Goal: Task Accomplishment & Management: Complete application form

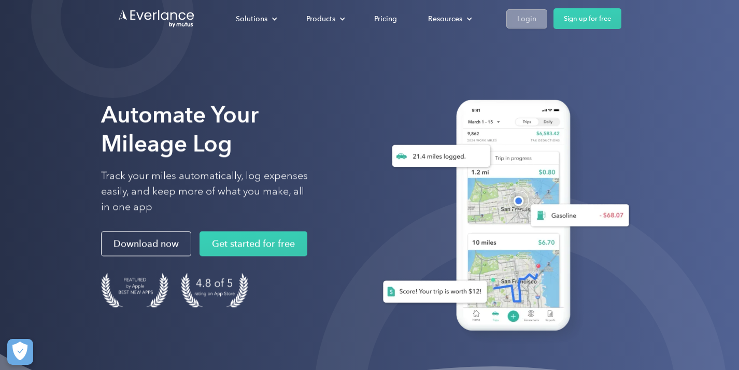
click at [533, 14] on div "Login" at bounding box center [526, 18] width 19 height 13
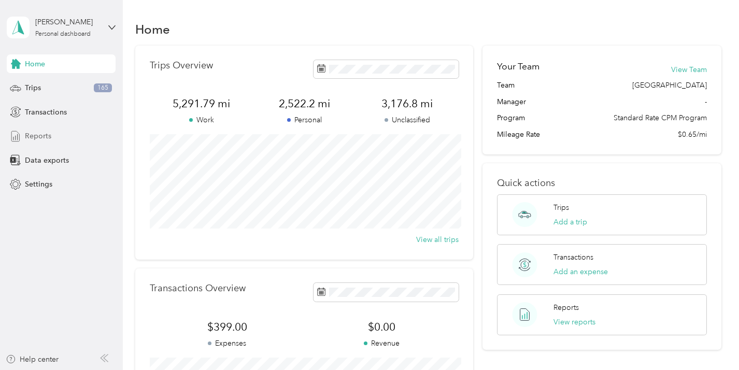
click at [55, 130] on div "Reports" at bounding box center [61, 136] width 109 height 19
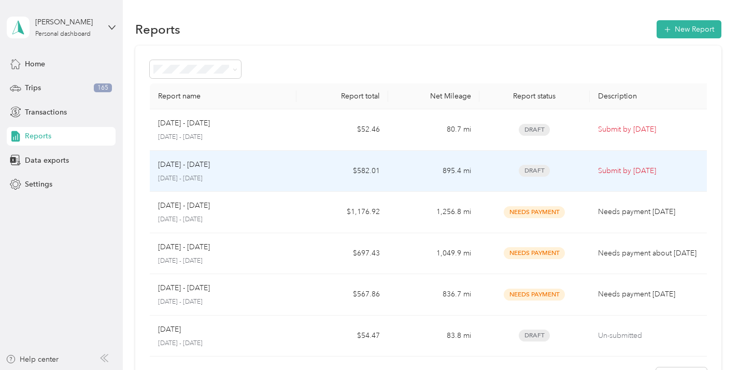
click at [310, 174] on td "$582.01" at bounding box center [342, 171] width 92 height 41
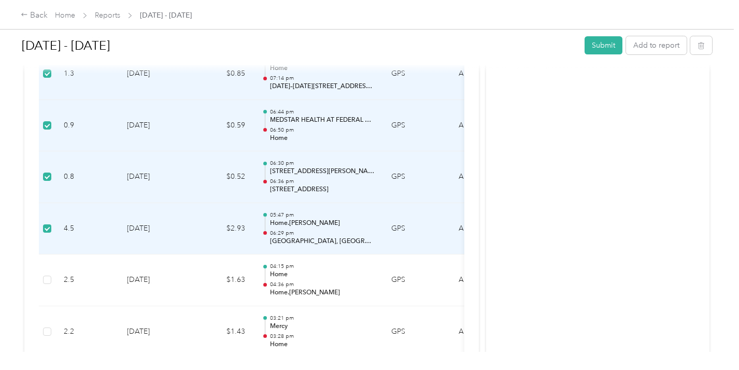
scroll to position [604, 0]
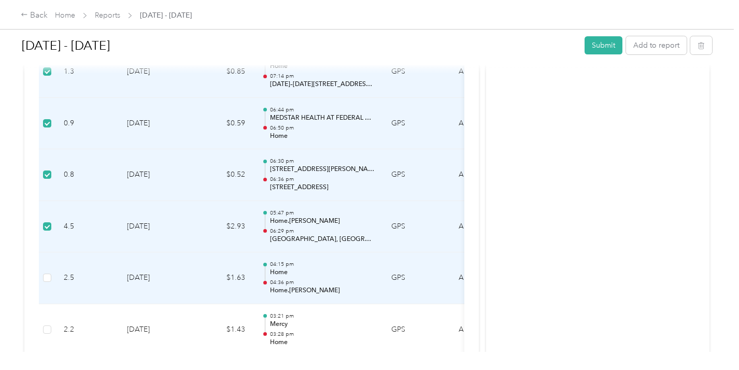
click at [46, 285] on td at bounding box center [47, 278] width 17 height 52
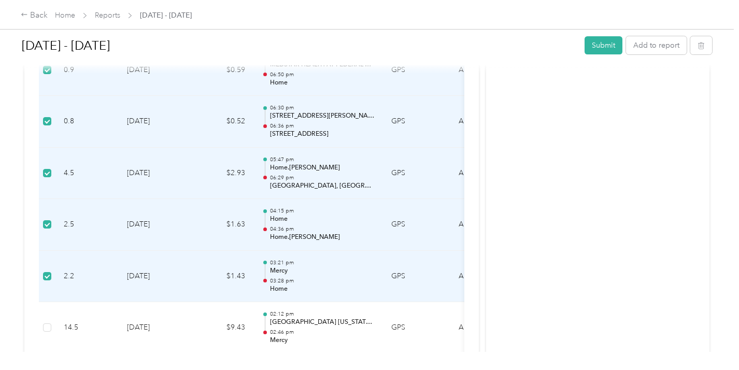
scroll to position [0, 0]
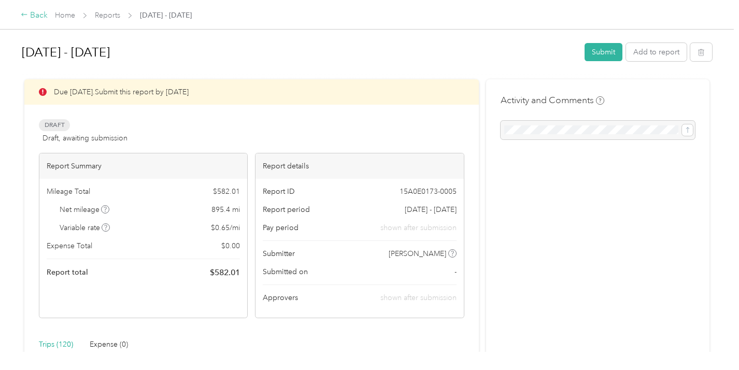
click at [37, 15] on div "Back" at bounding box center [34, 15] width 27 height 12
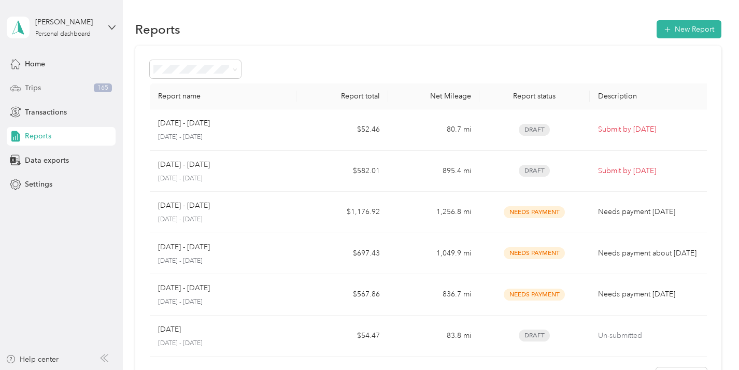
click at [26, 88] on span "Trips" at bounding box center [33, 87] width 16 height 11
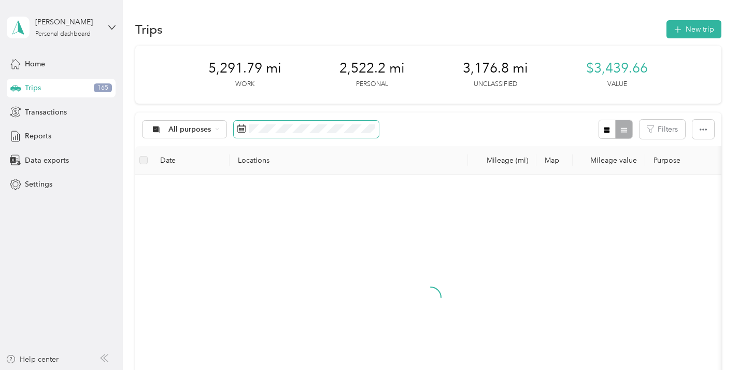
click at [266, 135] on span at bounding box center [306, 130] width 145 height 18
click at [244, 128] on icon at bounding box center [241, 128] width 8 height 8
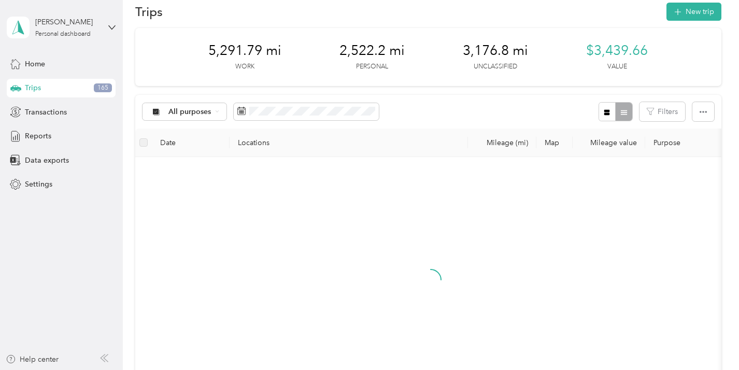
scroll to position [18, 0]
click at [239, 108] on icon at bounding box center [241, 108] width 8 height 0
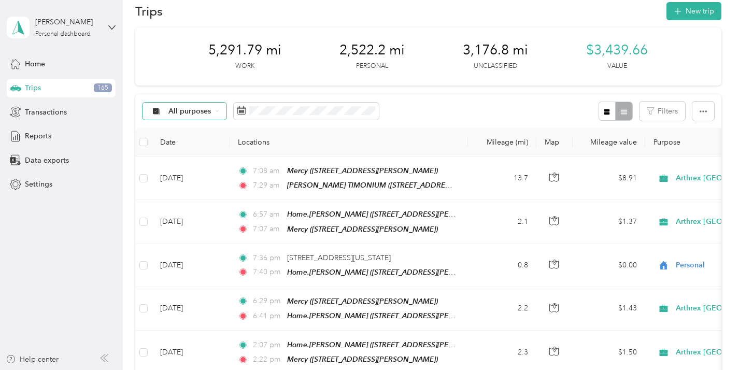
click at [167, 113] on span "All purposes" at bounding box center [180, 111] width 61 height 8
click at [179, 163] on span "Arthrex [GEOGRAPHIC_DATA]" at bounding box center [220, 166] width 105 height 11
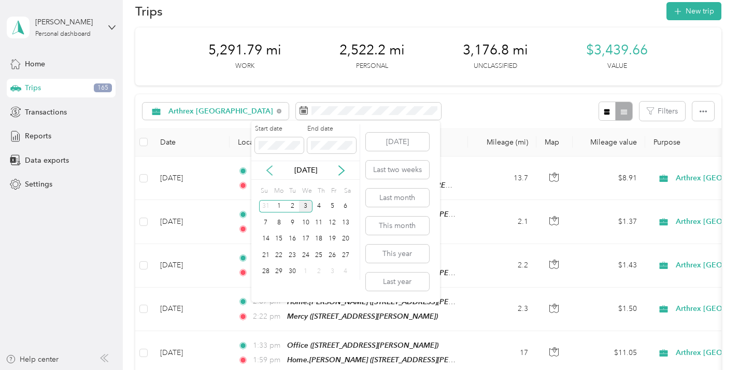
click at [271, 170] on icon at bounding box center [269, 170] width 10 height 10
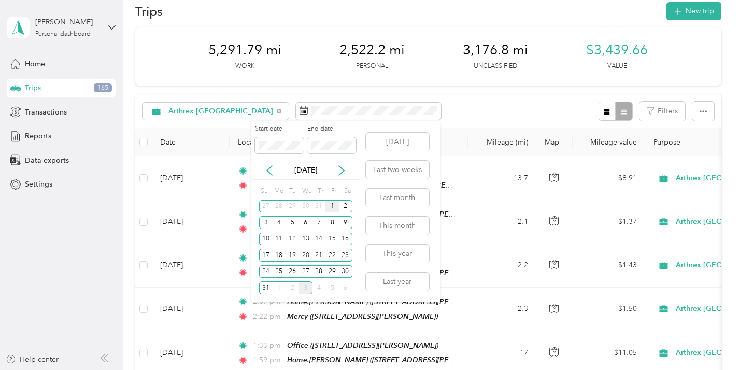
click at [331, 204] on div "1" at bounding box center [331, 206] width 13 height 13
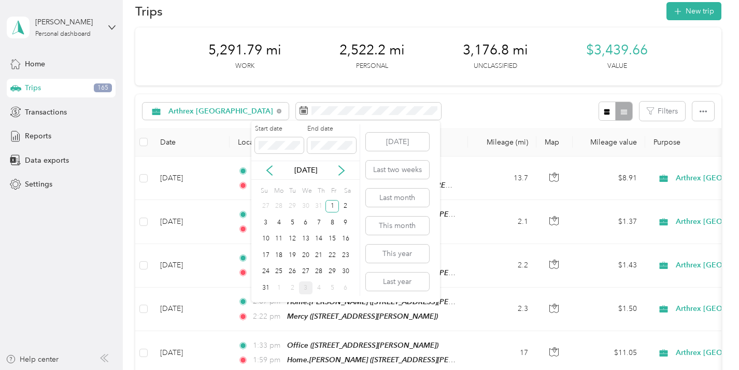
click at [306, 176] on div "[DATE]" at bounding box center [305, 170] width 108 height 19
click at [306, 168] on p "[DATE]" at bounding box center [306, 170] width 44 height 11
click at [261, 289] on div "31" at bounding box center [265, 287] width 13 height 13
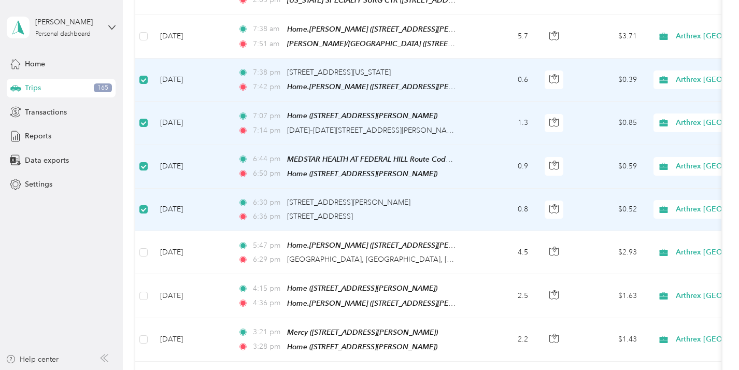
scroll to position [290, 0]
click at [141, 165] on label at bounding box center [143, 165] width 8 height 11
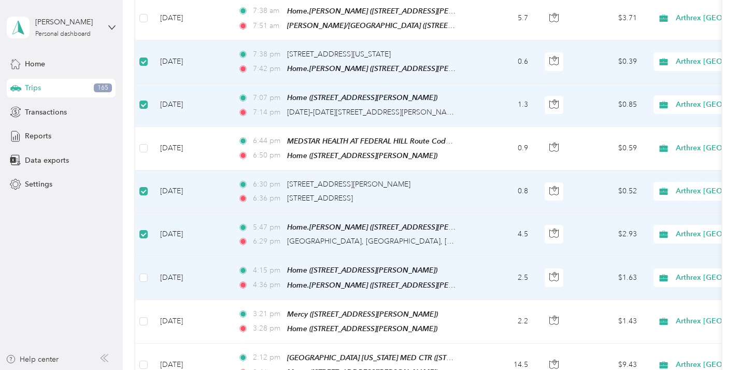
scroll to position [311, 0]
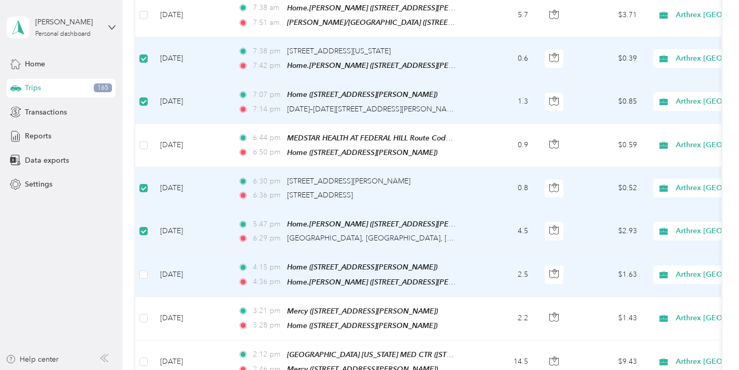
click at [150, 267] on td at bounding box center [143, 275] width 17 height 44
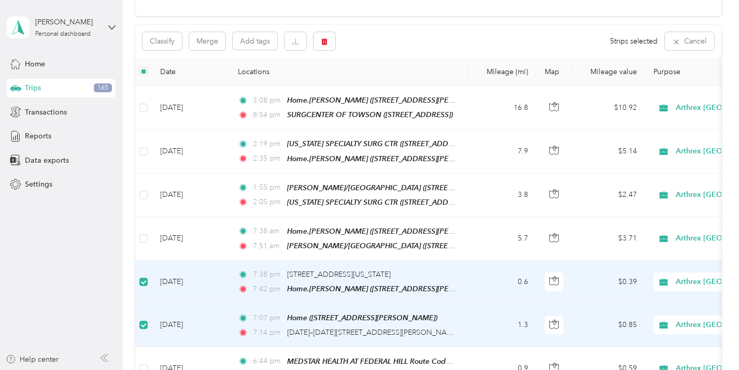
scroll to position [0, 0]
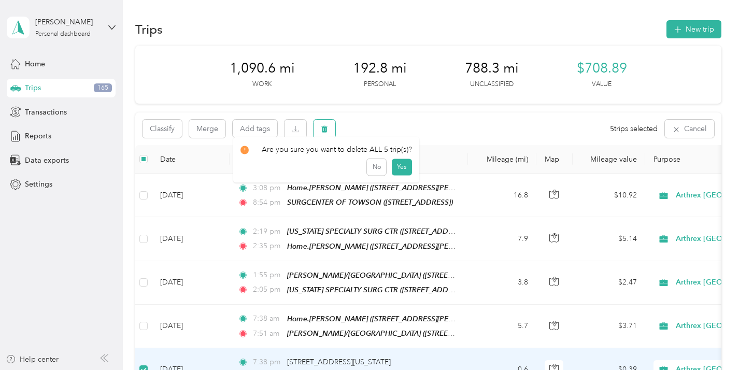
click at [321, 132] on icon "button" at bounding box center [324, 128] width 7 height 7
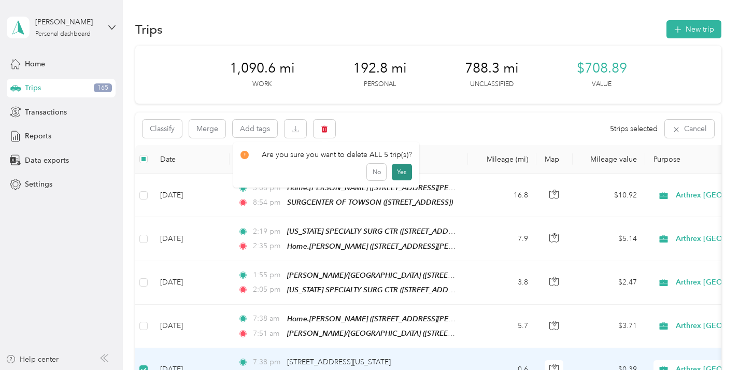
click at [393, 171] on button "Yes" at bounding box center [402, 172] width 20 height 17
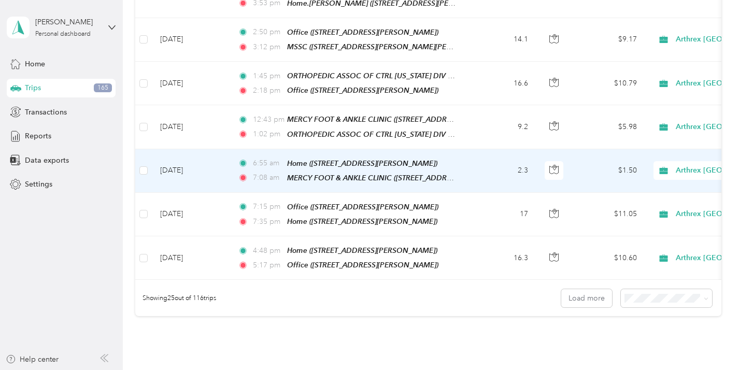
scroll to position [986, 0]
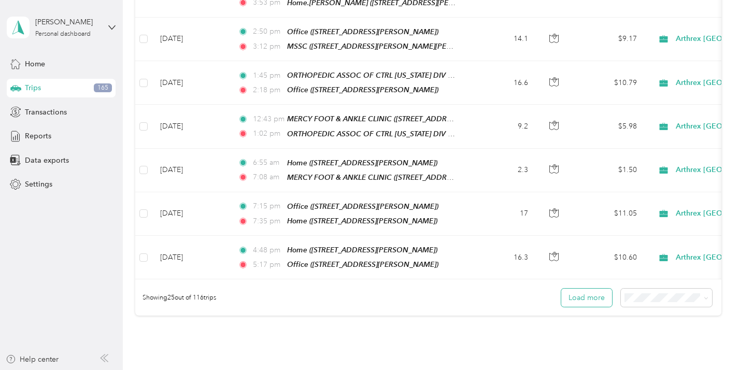
click at [595, 288] on button "Load more" at bounding box center [586, 297] width 51 height 18
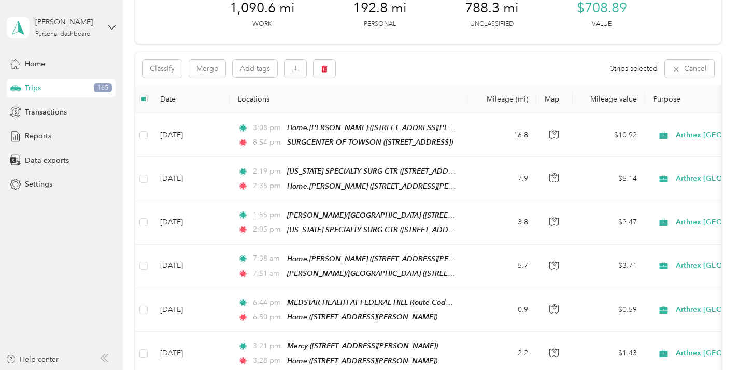
scroll to position [0, 0]
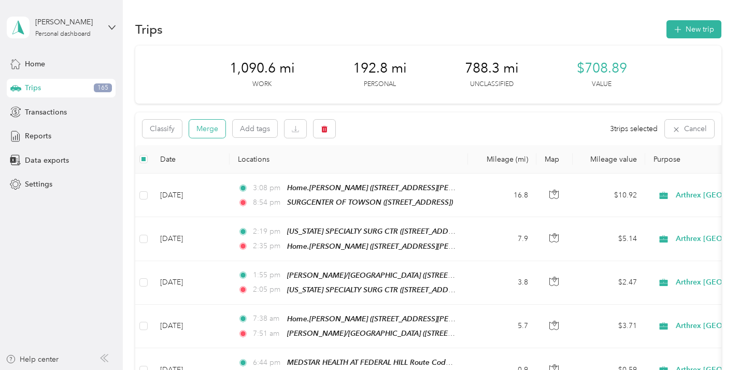
click at [205, 134] on button "Merge" at bounding box center [207, 129] width 36 height 18
click at [322, 124] on span "button" at bounding box center [324, 128] width 7 height 9
click at [398, 167] on button "Yes" at bounding box center [402, 172] width 20 height 17
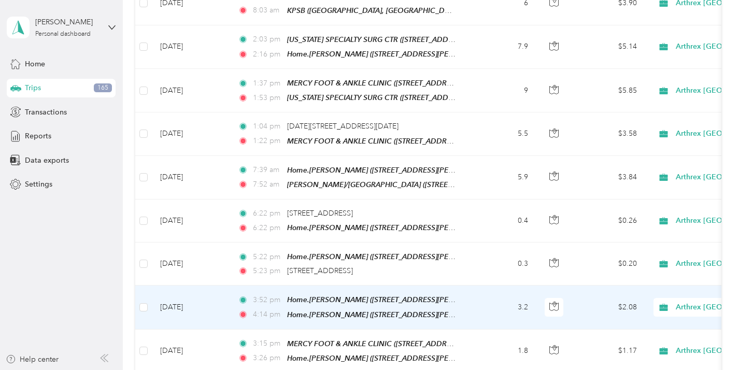
scroll to position [1679, 0]
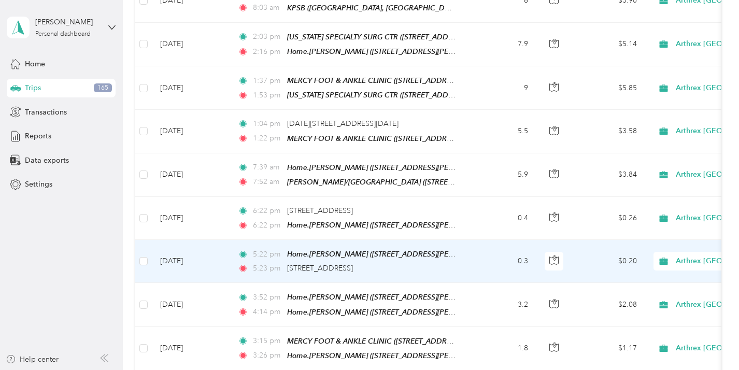
click at [152, 240] on td "[DATE]" at bounding box center [191, 261] width 78 height 43
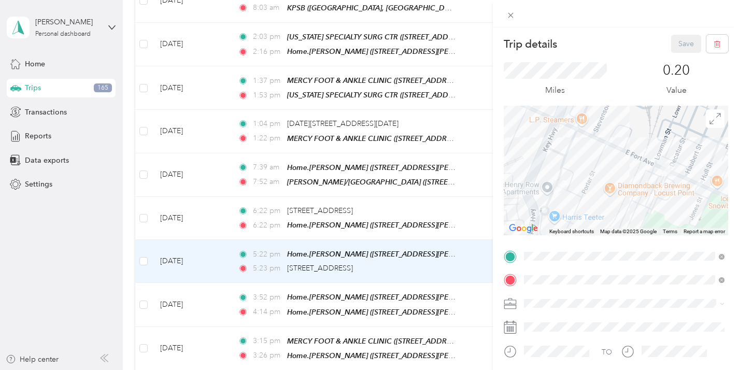
click at [77, 312] on div "Trip details Save This trip cannot be edited because it is either under review,…" at bounding box center [369, 185] width 739 height 370
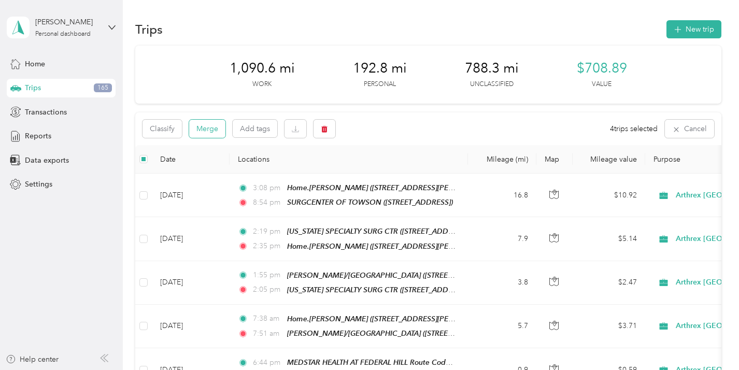
click at [219, 133] on button "Merge" at bounding box center [207, 129] width 36 height 18
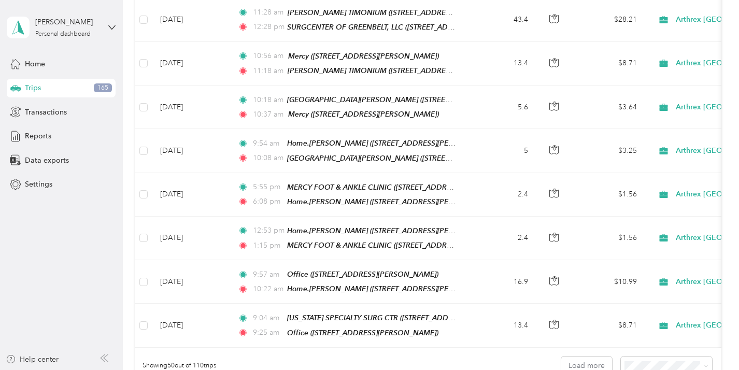
scroll to position [2011, 0]
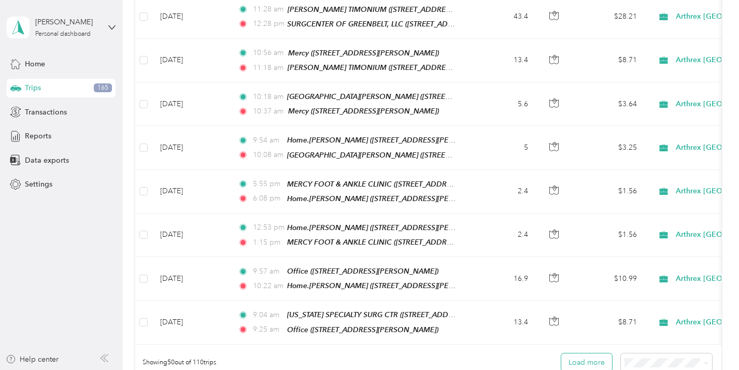
click at [592, 353] on button "Load more" at bounding box center [586, 362] width 51 height 18
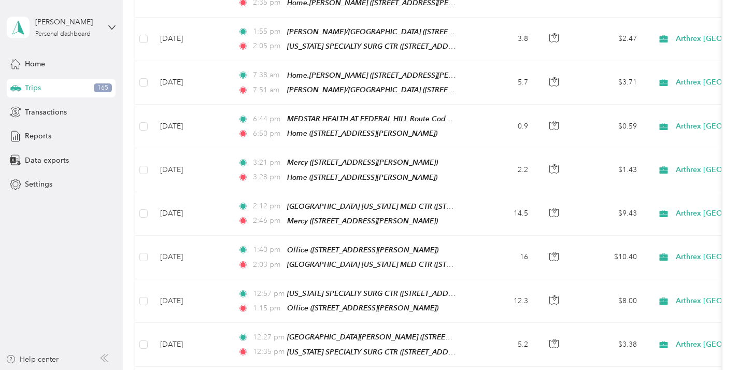
scroll to position [0, 0]
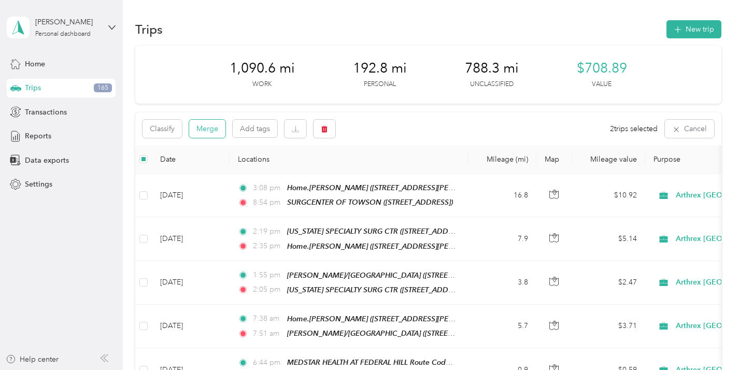
click at [205, 125] on button "Merge" at bounding box center [207, 129] width 36 height 18
click at [212, 135] on button "Merge" at bounding box center [207, 129] width 36 height 18
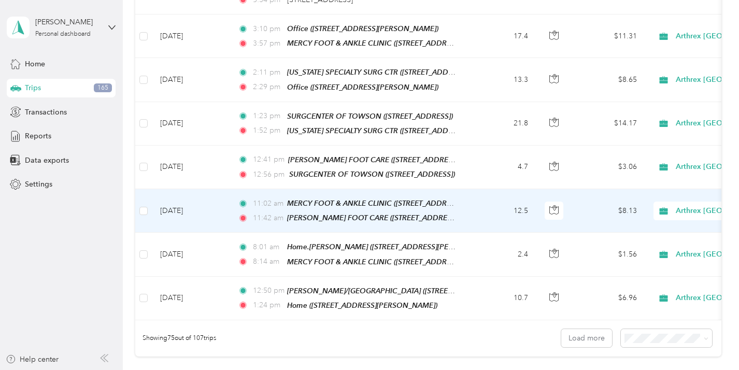
scroll to position [3144, 0]
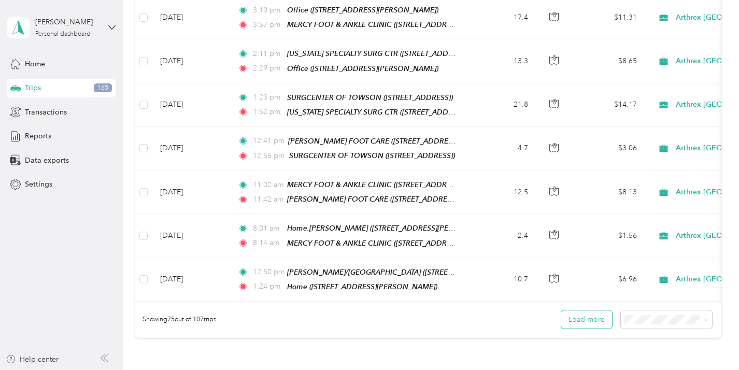
click at [598, 310] on button "Load more" at bounding box center [586, 319] width 51 height 18
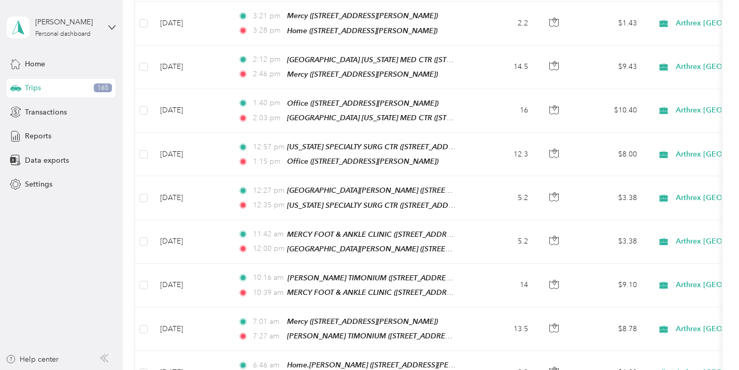
scroll to position [0, 0]
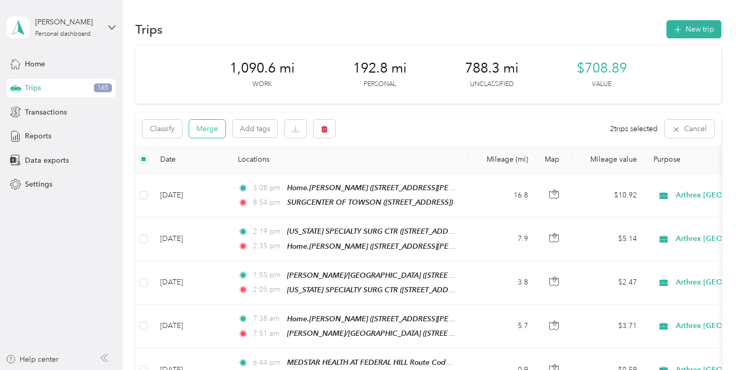
click at [210, 131] on button "Merge" at bounding box center [207, 129] width 36 height 18
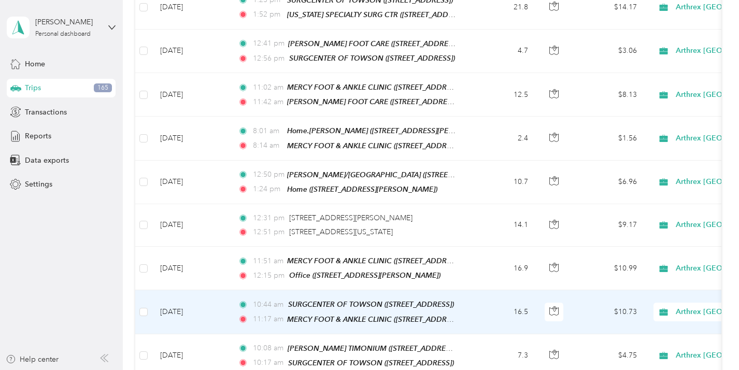
scroll to position [3246, 0]
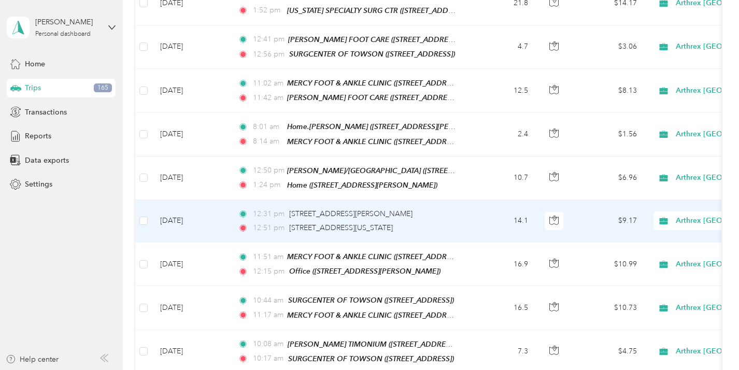
click at [151, 200] on td at bounding box center [143, 221] width 17 height 42
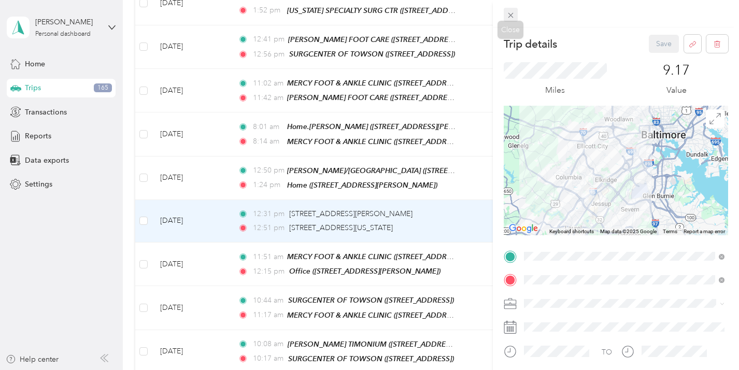
click at [512, 12] on icon at bounding box center [510, 15] width 9 height 9
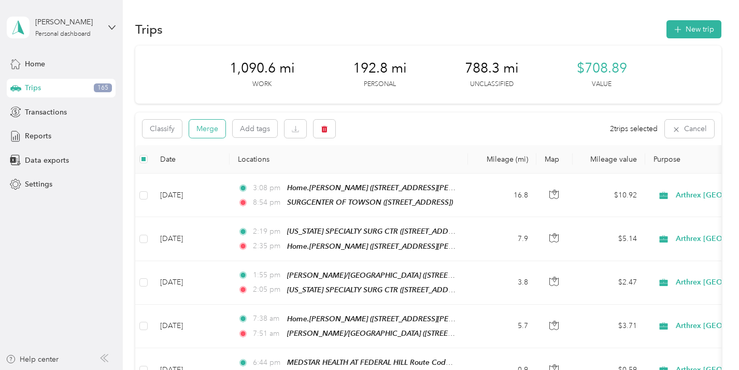
click at [215, 123] on button "Merge" at bounding box center [207, 129] width 36 height 18
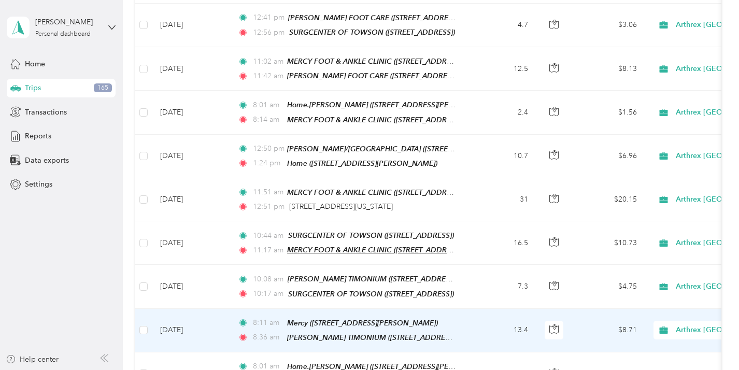
scroll to position [3270, 0]
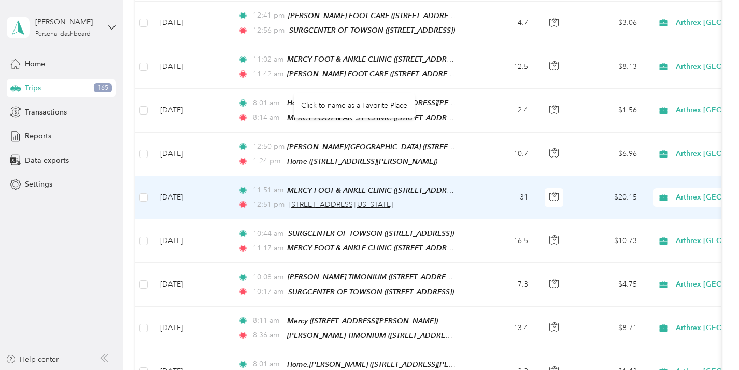
click at [379, 200] on span "[STREET_ADDRESS][US_STATE]" at bounding box center [341, 204] width 104 height 9
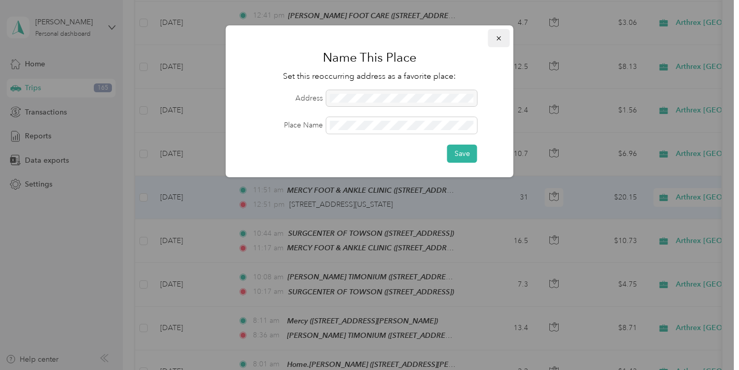
click at [499, 44] on button "button" at bounding box center [499, 38] width 22 height 18
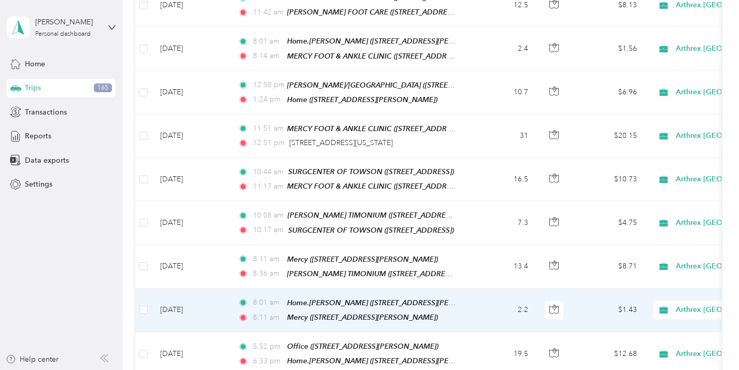
scroll to position [3332, 0]
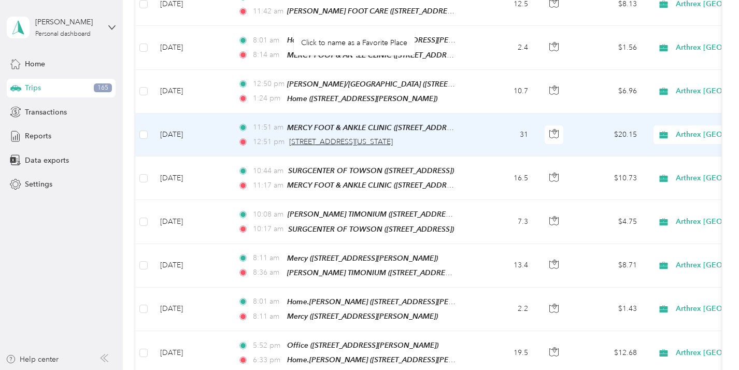
click at [361, 137] on span "[STREET_ADDRESS][US_STATE]" at bounding box center [341, 141] width 104 height 9
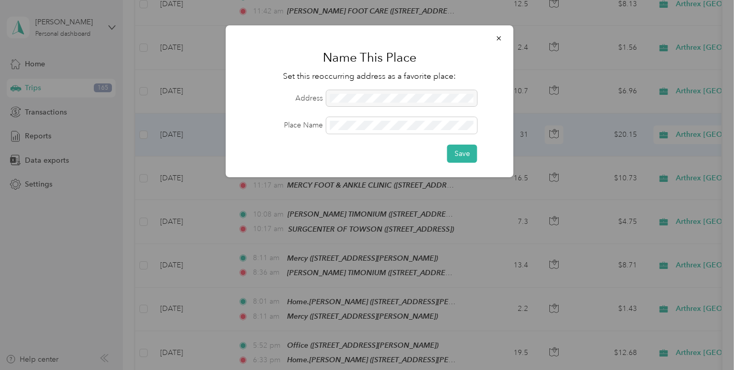
click at [390, 97] on div at bounding box center [401, 98] width 151 height 17
click at [499, 36] on icon "button" at bounding box center [498, 38] width 7 height 7
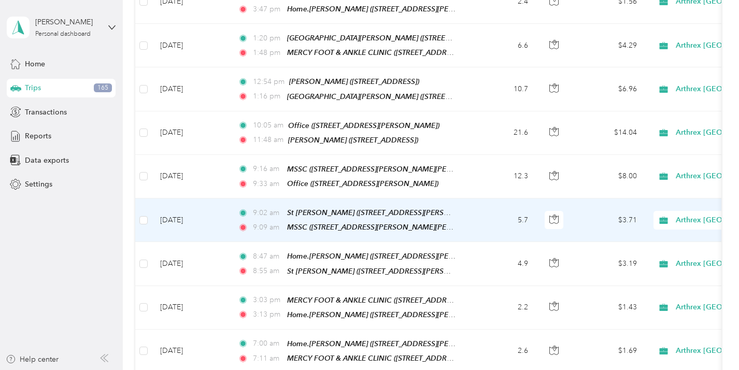
scroll to position [4178, 0]
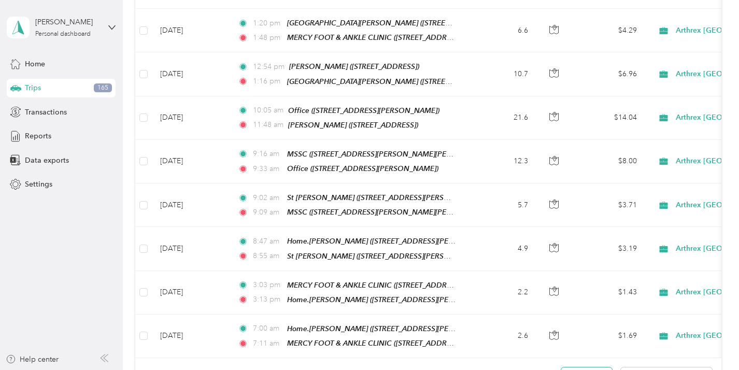
click at [598, 367] on button "Load more" at bounding box center [586, 376] width 51 height 18
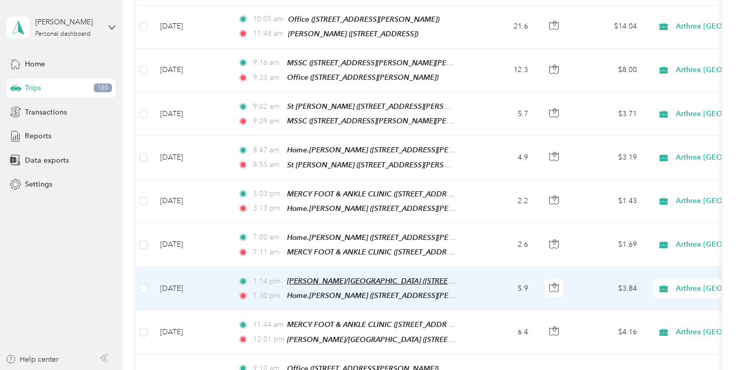
click at [384, 277] on span "[PERSON_NAME]/[GEOGRAPHIC_DATA] ([STREET_ADDRESS])" at bounding box center [389, 281] width 205 height 9
click at [475, 267] on td "5.9" at bounding box center [502, 289] width 68 height 44
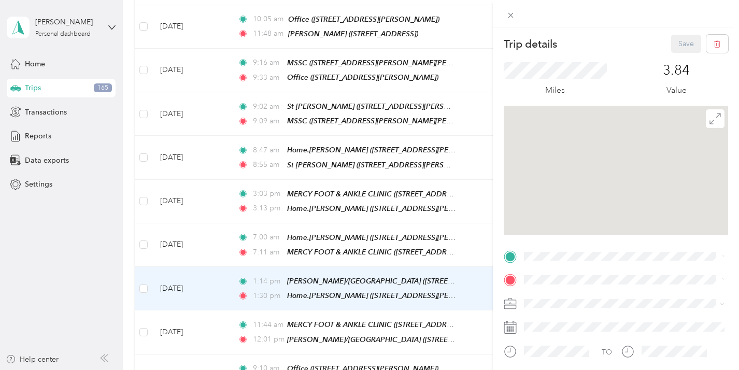
scroll to position [4330, 0]
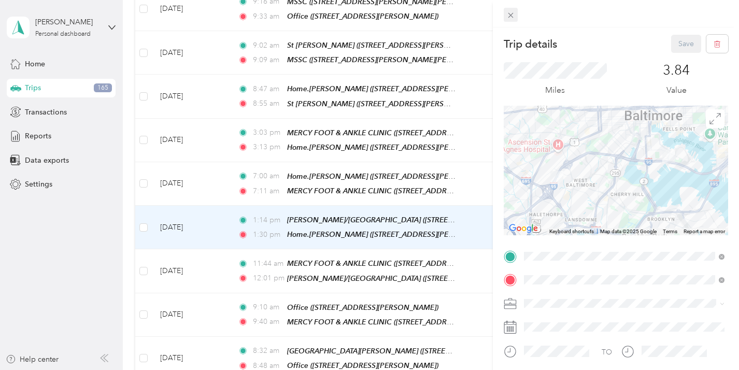
click at [507, 15] on icon at bounding box center [510, 15] width 9 height 9
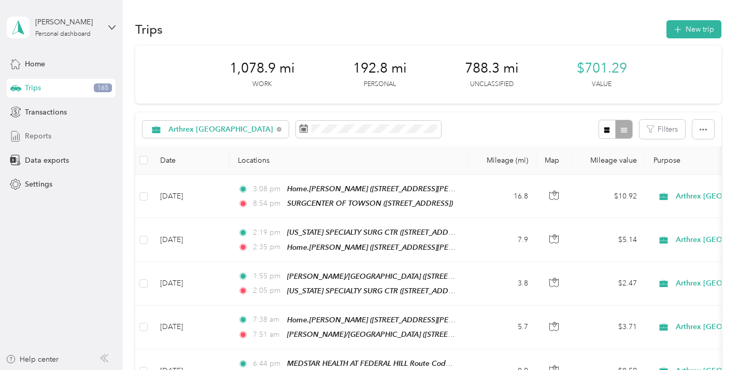
click at [35, 133] on span "Reports" at bounding box center [38, 136] width 26 height 11
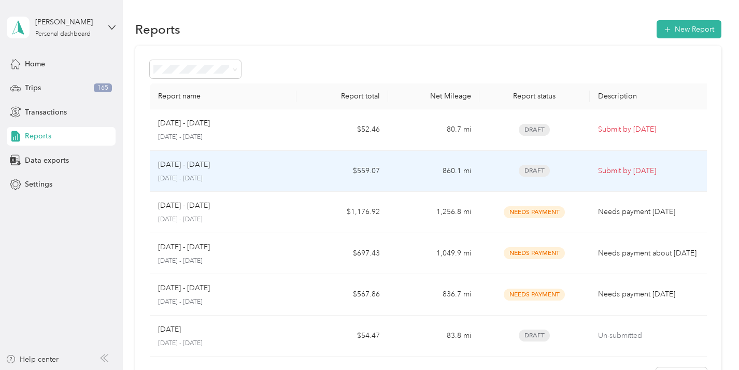
click at [287, 174] on p "[DATE] - [DATE]" at bounding box center [223, 178] width 130 height 9
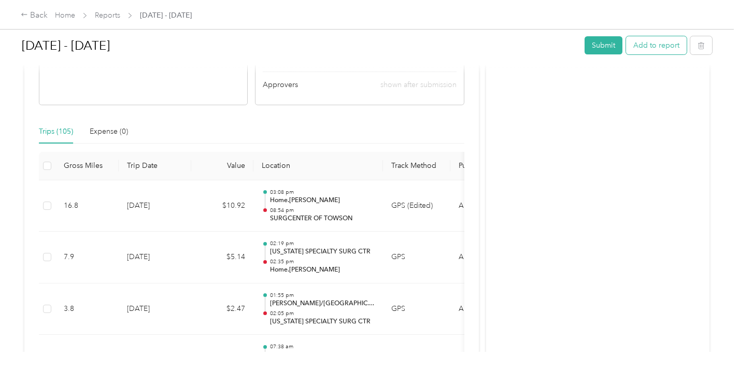
scroll to position [243, 0]
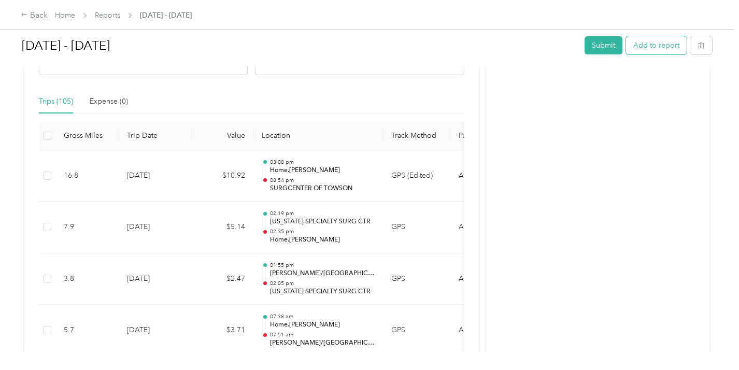
click at [666, 45] on button "Add to report" at bounding box center [656, 45] width 61 height 18
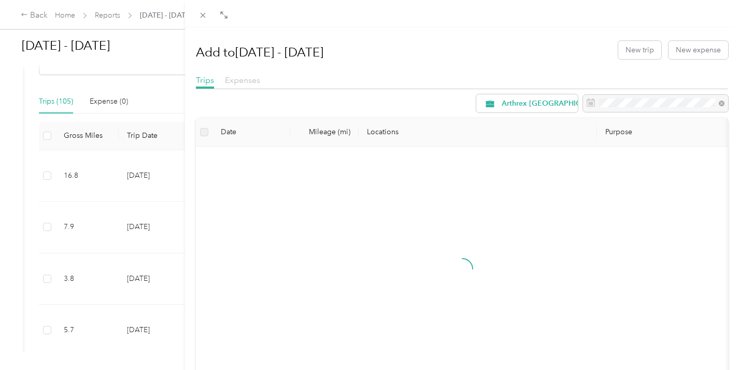
click at [253, 80] on span "Expenses" at bounding box center [242, 80] width 35 height 10
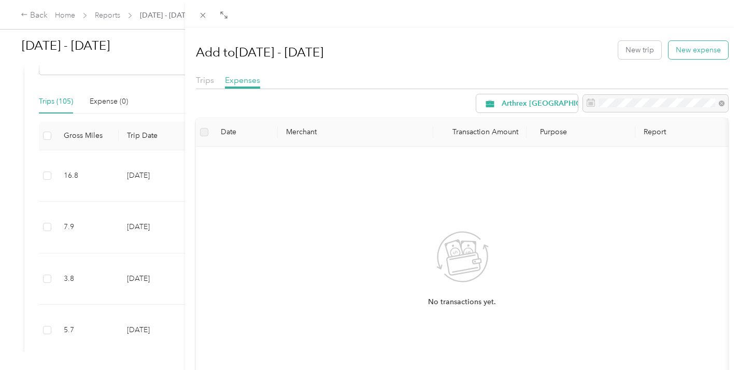
click at [678, 50] on button "New expense" at bounding box center [698, 50] width 60 height 18
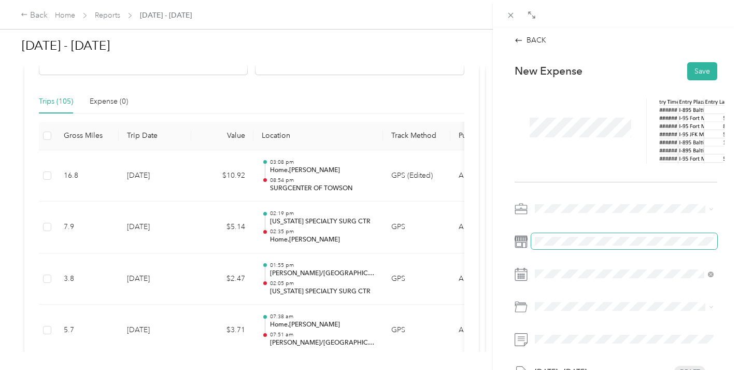
click at [590, 235] on span at bounding box center [624, 241] width 186 height 17
click at [585, 274] on li "Tolls" at bounding box center [624, 269] width 186 height 19
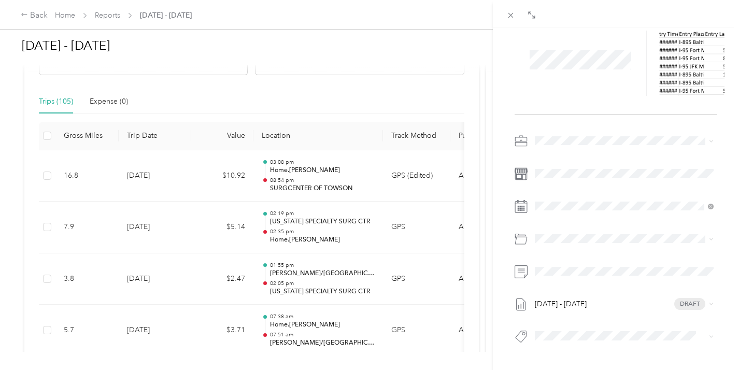
scroll to position [78, 0]
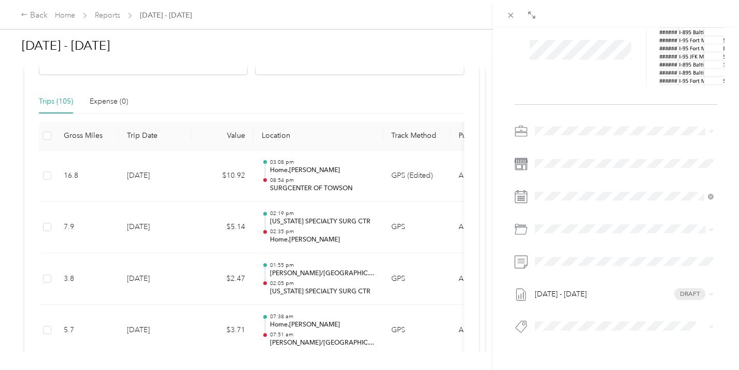
click at [598, 314] on div "[DATE] - [DATE] Draft" at bounding box center [615, 232] width 203 height 218
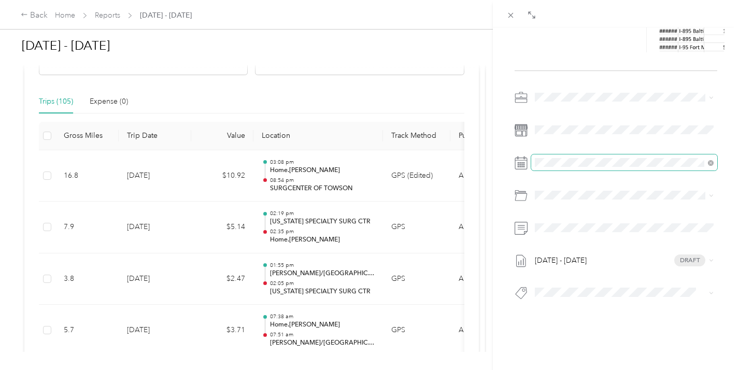
scroll to position [0, 0]
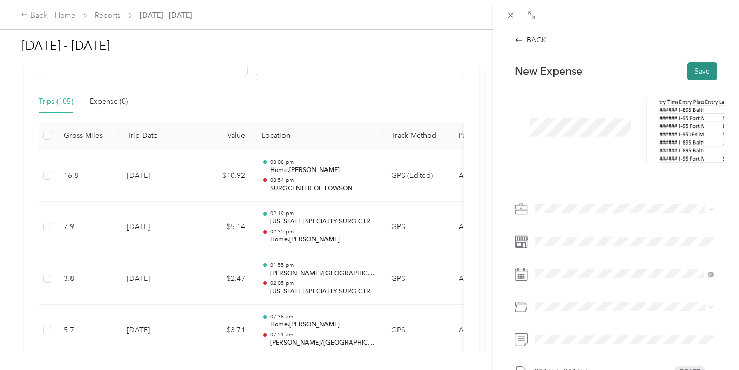
click at [698, 69] on button "Save" at bounding box center [702, 71] width 30 height 18
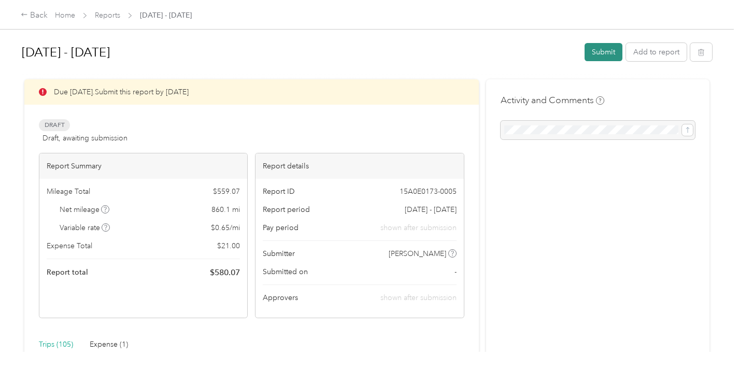
click at [620, 54] on button "Submit" at bounding box center [603, 52] width 38 height 18
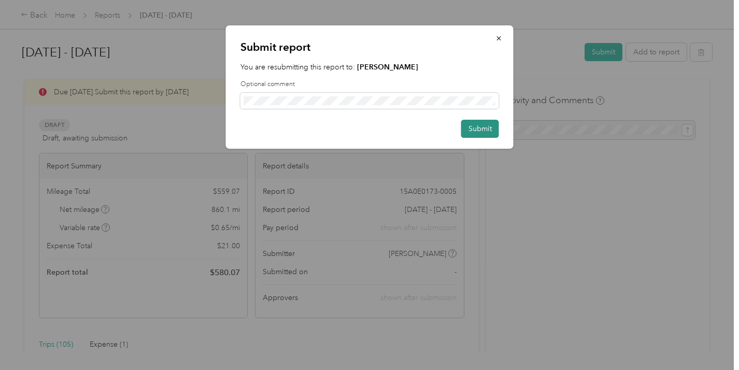
click at [487, 131] on button "Submit" at bounding box center [480, 129] width 38 height 18
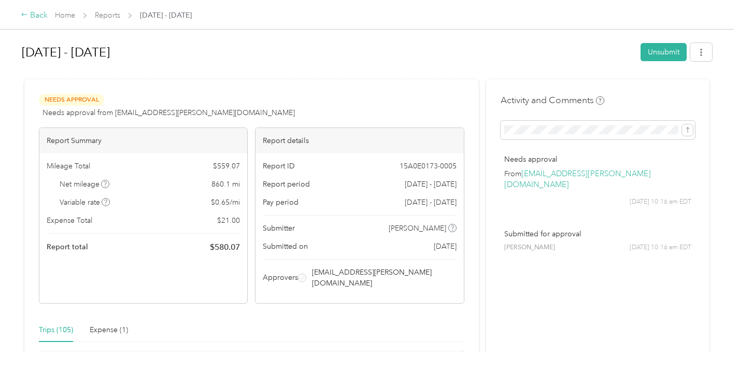
click at [35, 12] on div "Back" at bounding box center [34, 15] width 27 height 12
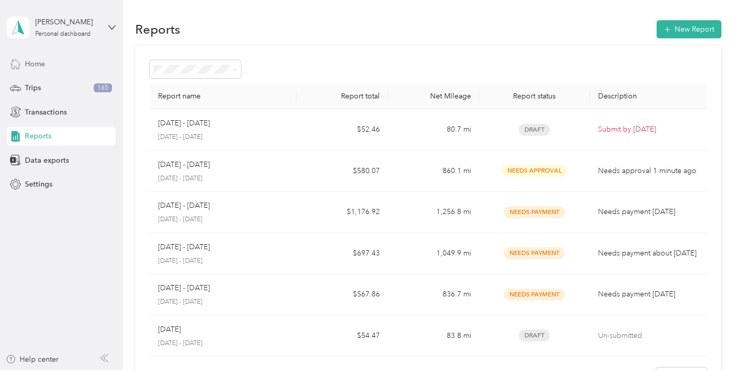
click at [33, 66] on span "Home" at bounding box center [35, 64] width 20 height 11
